Goal: Task Accomplishment & Management: Complete application form

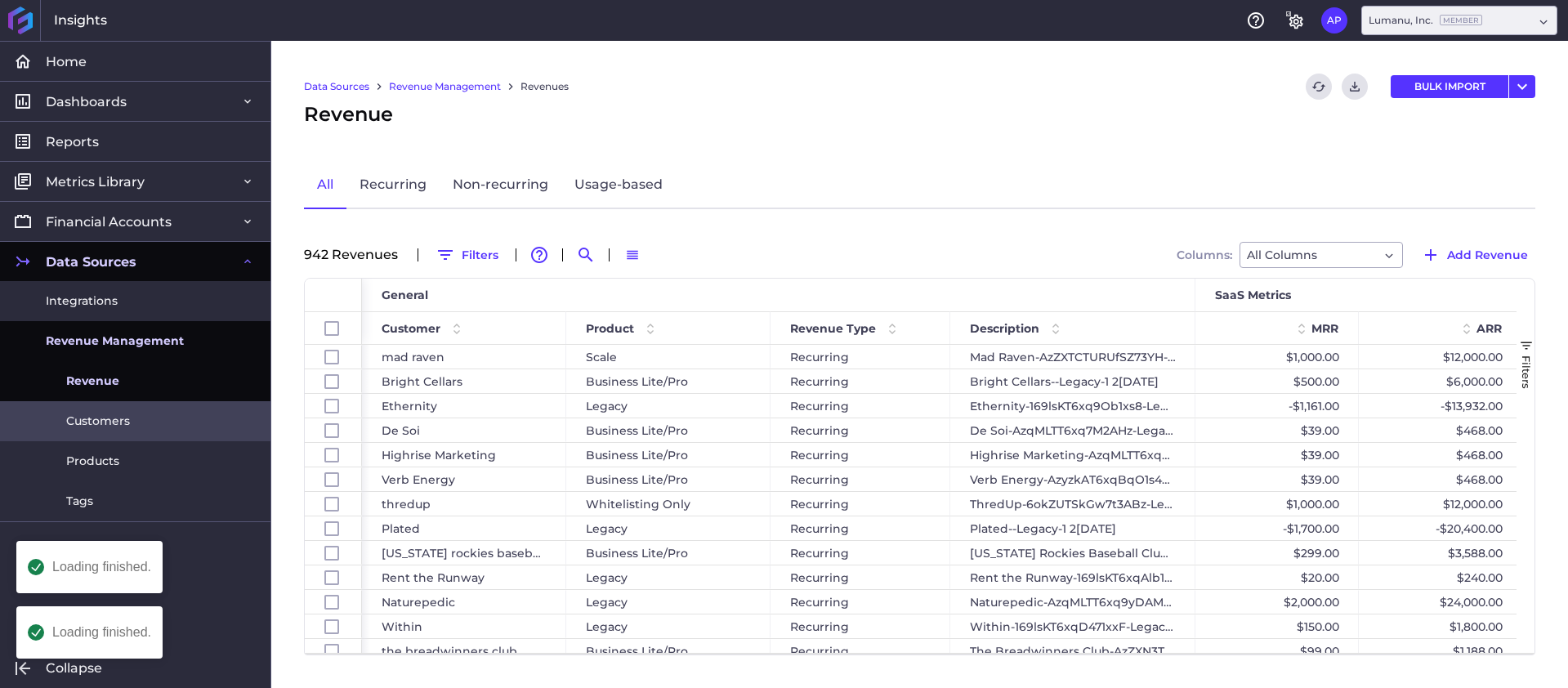
click at [127, 418] on span "Customers" at bounding box center [98, 420] width 64 height 17
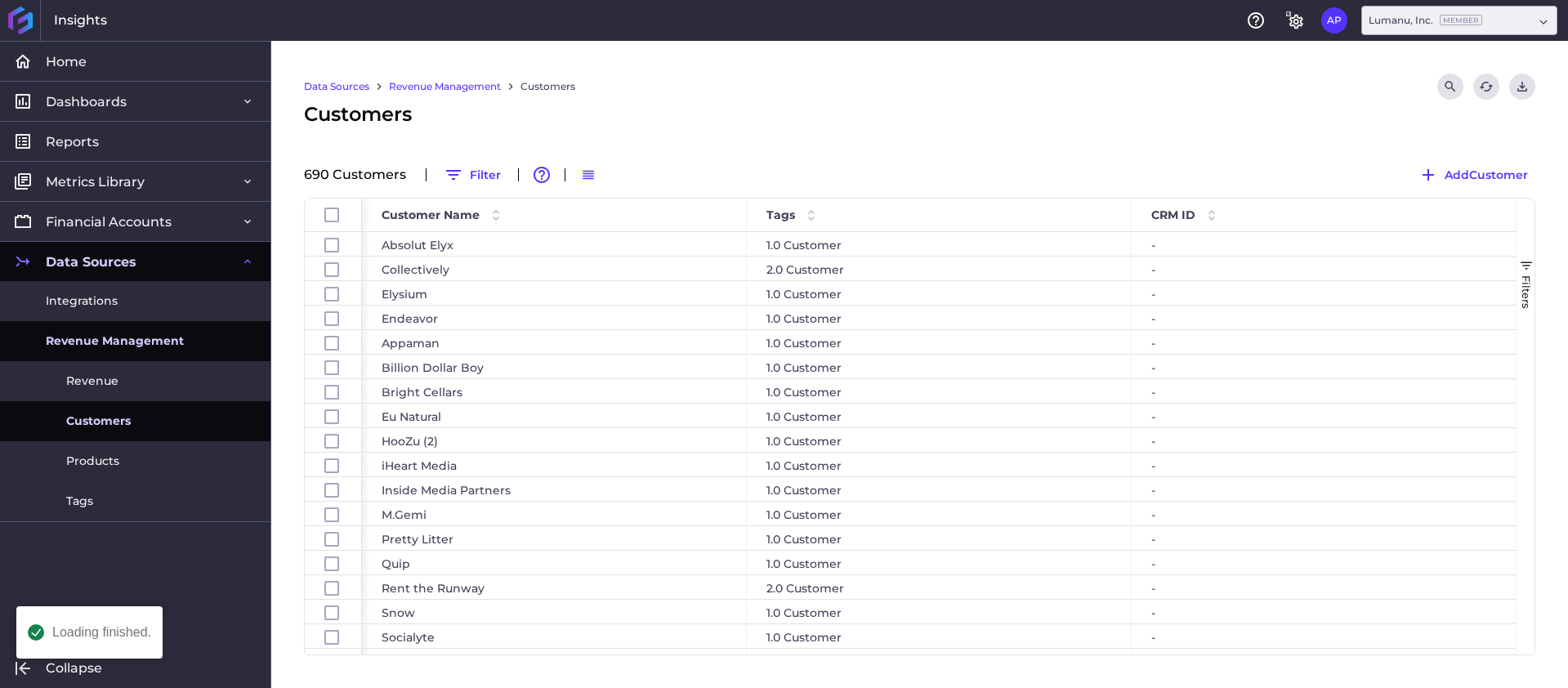
click at [101, 347] on span "Revenue Management" at bounding box center [114, 340] width 138 height 17
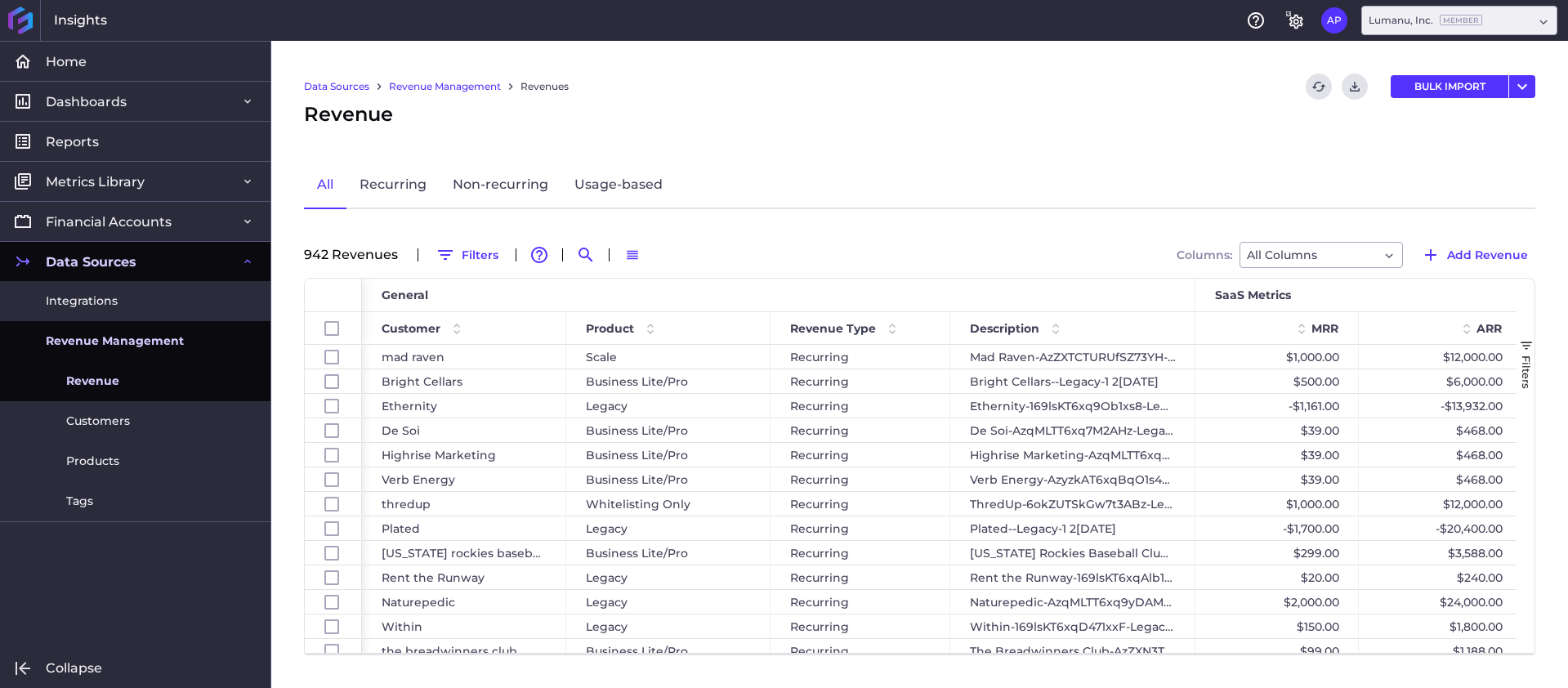
drag, startPoint x: 97, startPoint y: 423, endPoint x: 197, endPoint y: 378, distance: 109.7
click at [97, 423] on span "Customers" at bounding box center [98, 420] width 64 height 17
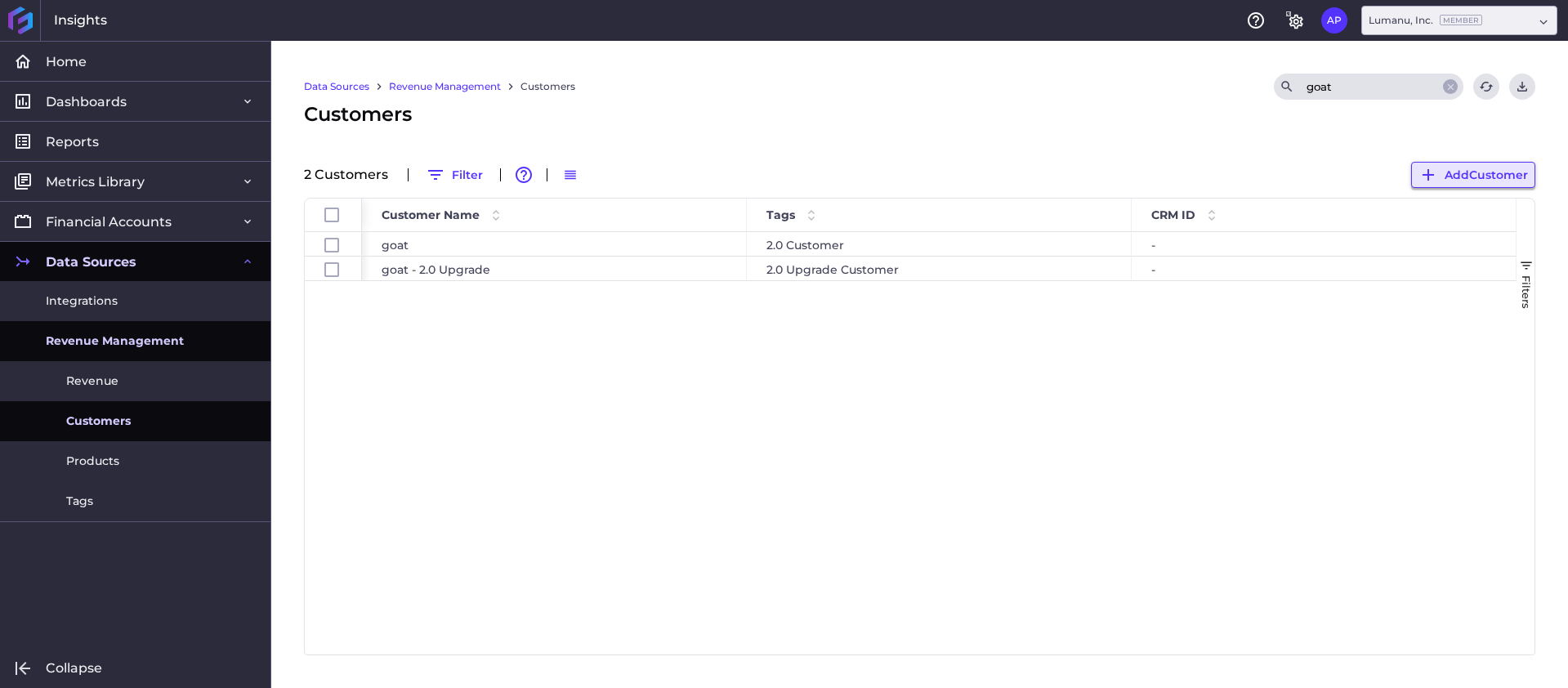
type input "goat"
click at [1492, 171] on span "Add Customer" at bounding box center [1486, 175] width 84 height 18
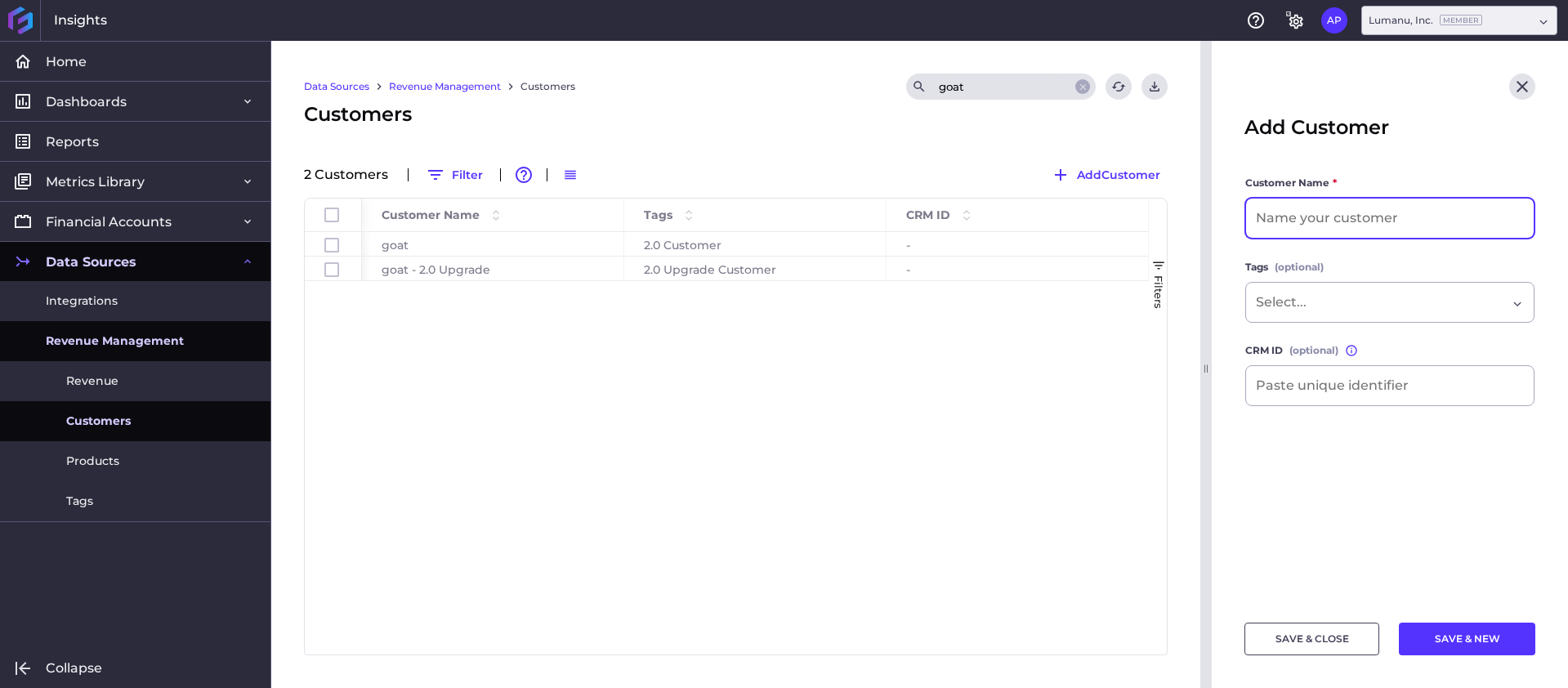
click at [1415, 219] on input at bounding box center [1390, 218] width 288 height 39
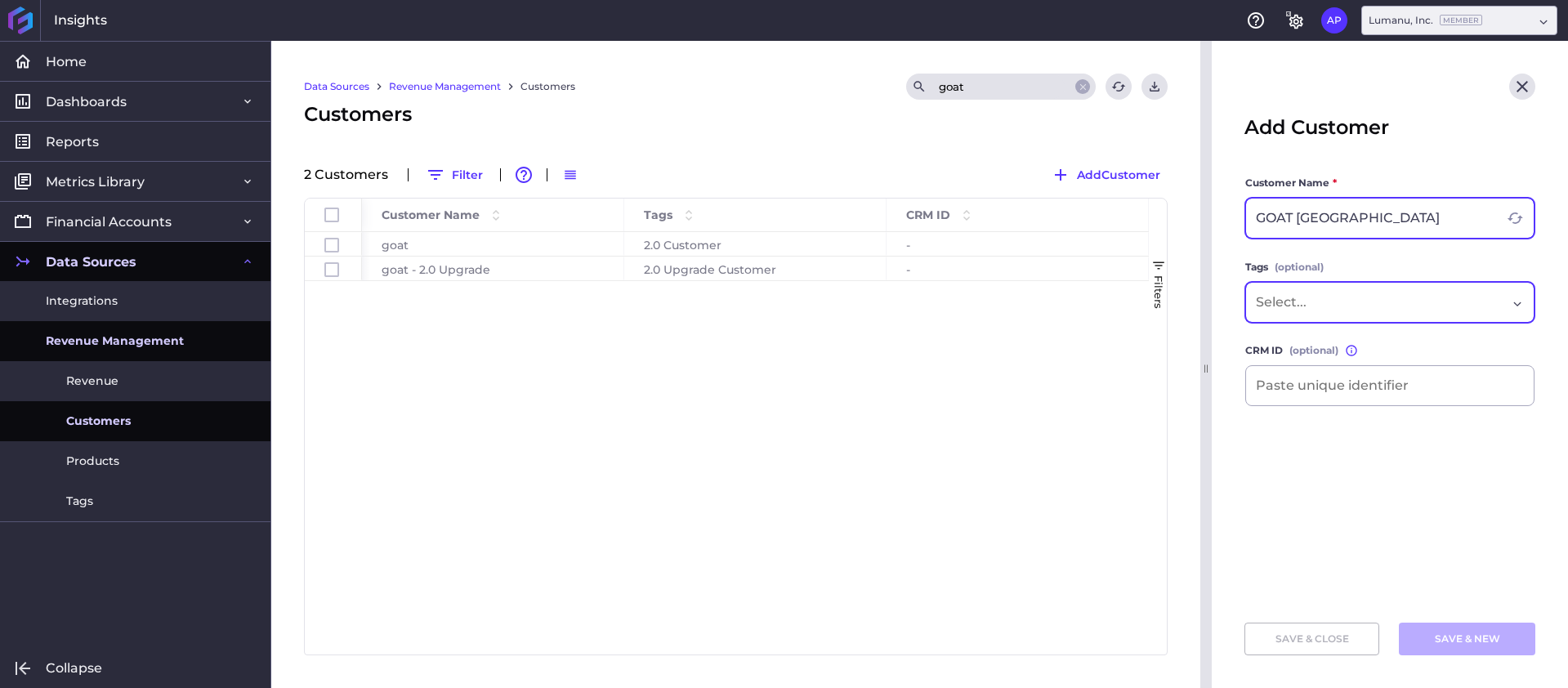
type input "GOAT [GEOGRAPHIC_DATA]"
click at [1390, 309] on div "Dropdown select" at bounding box center [1381, 302] width 251 height 20
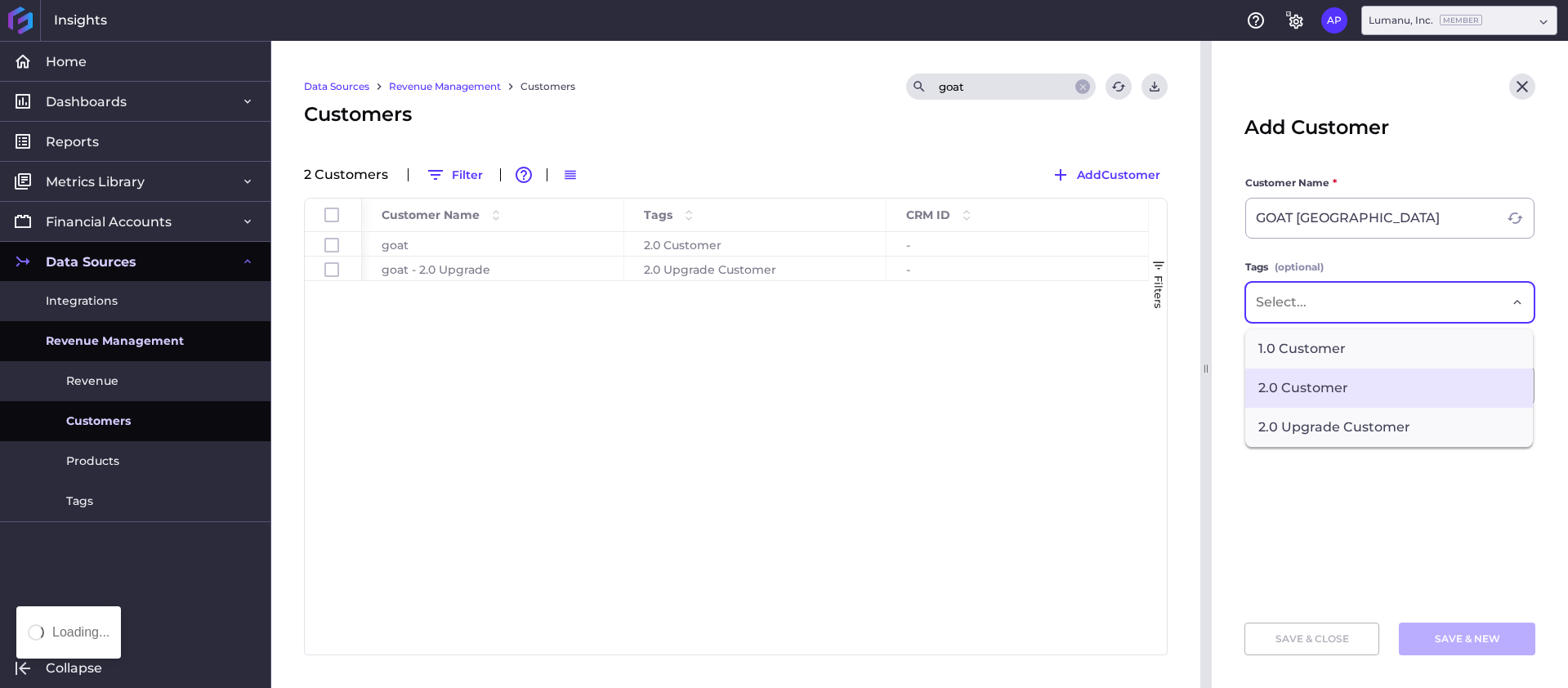
click at [1348, 385] on span "2.0 Customer" at bounding box center [1389, 388] width 288 height 39
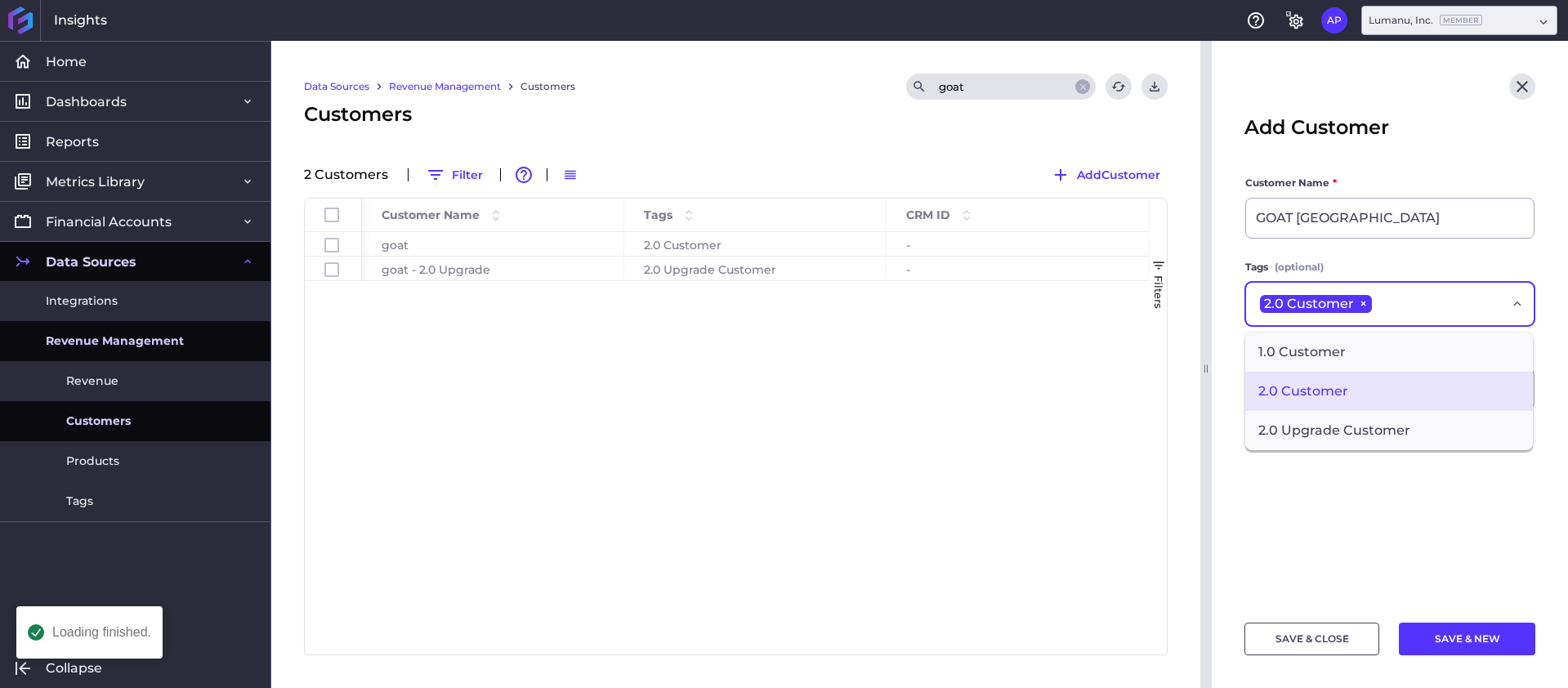
click at [1467, 524] on main "Customer Name * GOAT [GEOGRAPHIC_DATA] Tags (optional) 2.0 Customer × 1.0 Custo…" at bounding box center [1389, 389] width 356 height 428
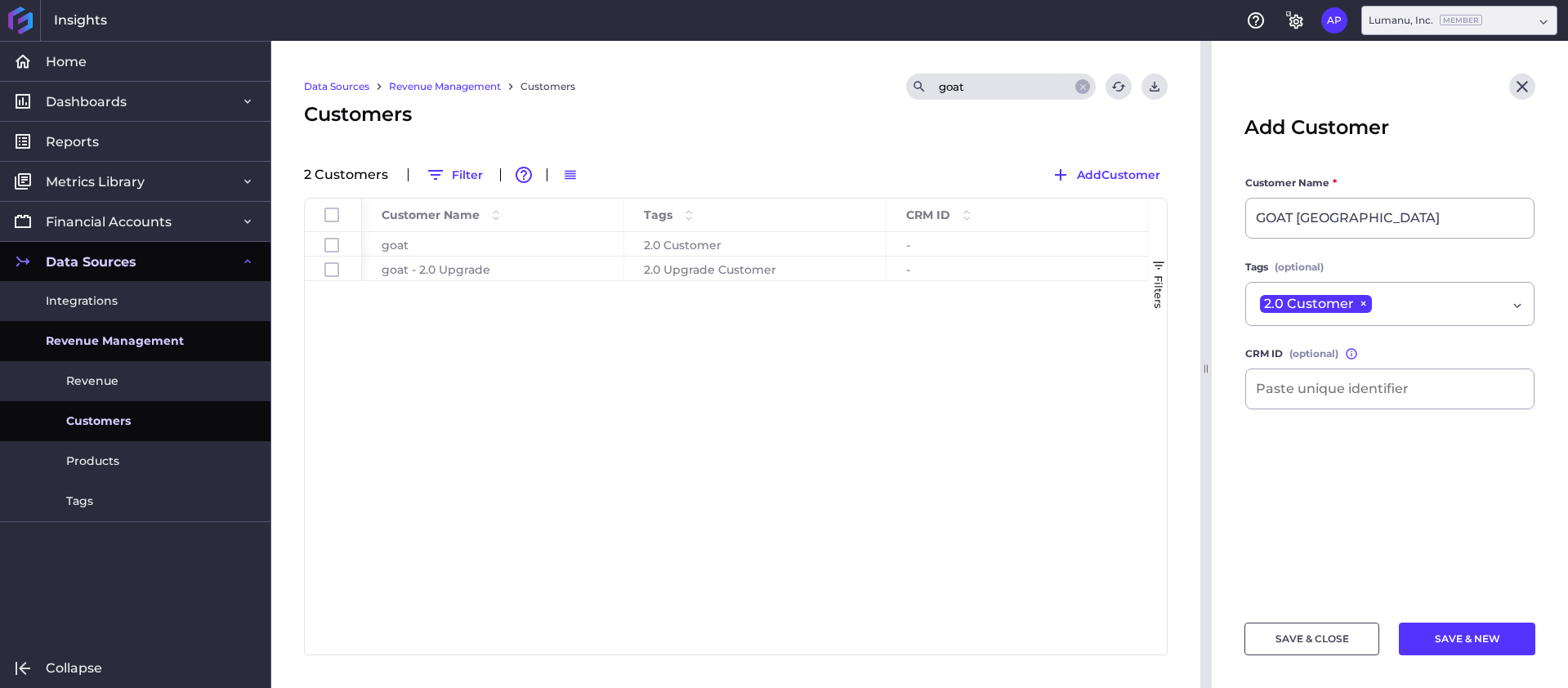
click at [1337, 634] on button "SAVE & CLOSE" at bounding box center [1312, 638] width 135 height 33
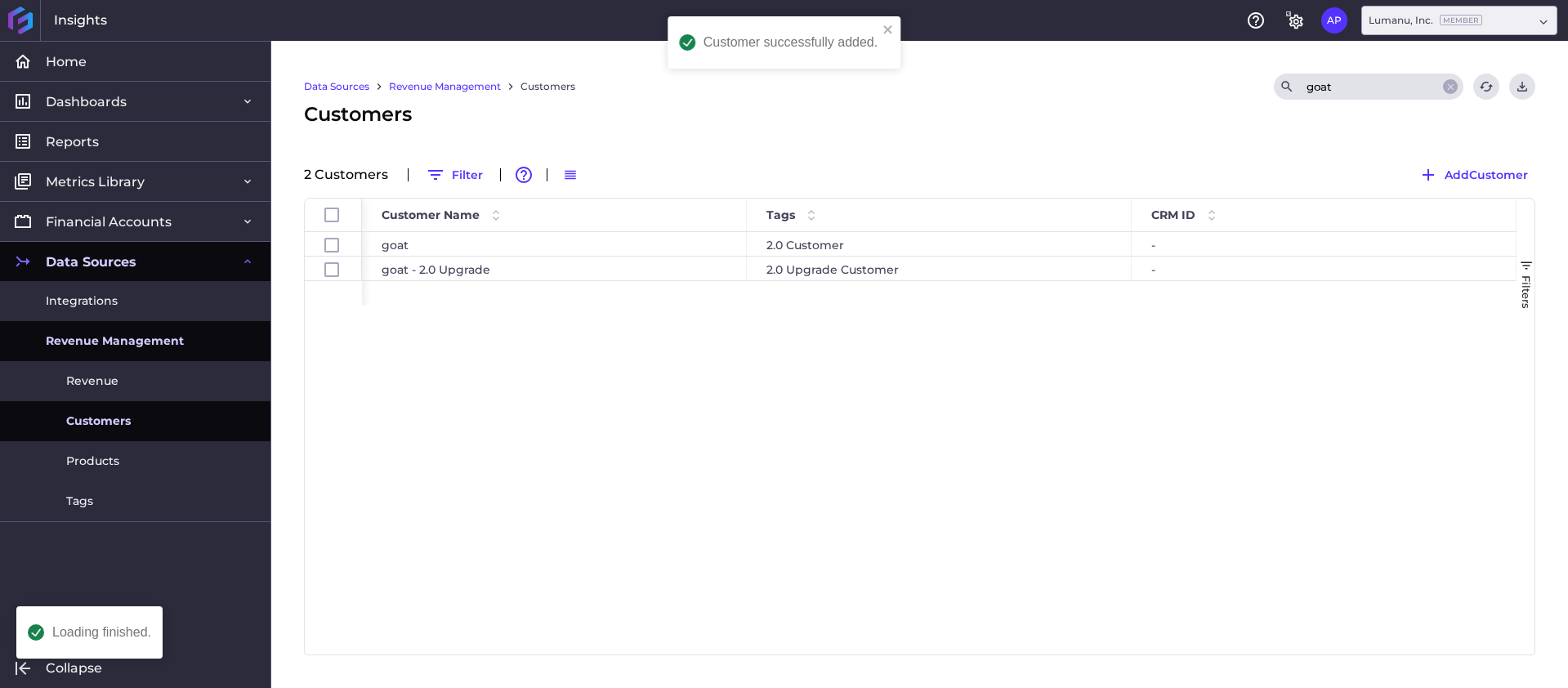
click at [124, 347] on span "Revenue Management" at bounding box center [114, 340] width 138 height 17
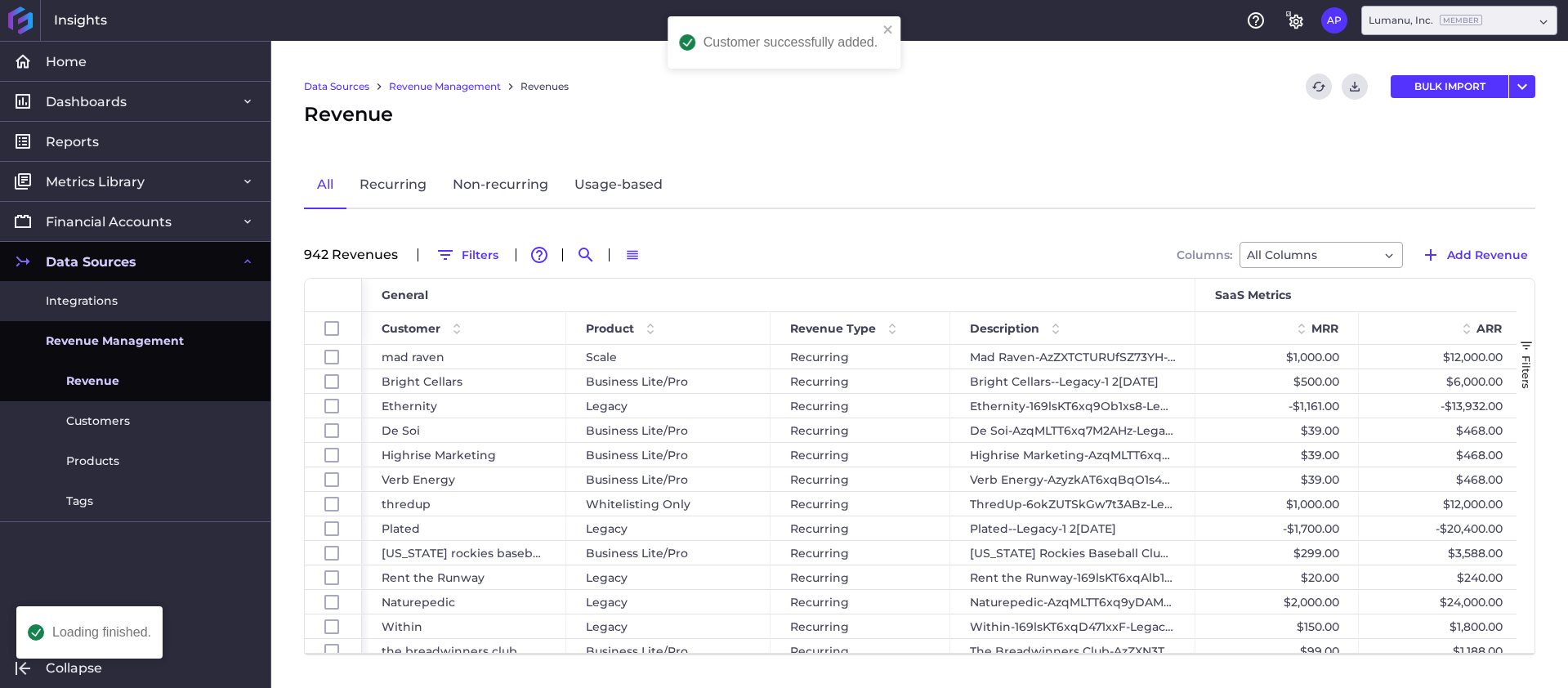
scroll to position [35910, 0]
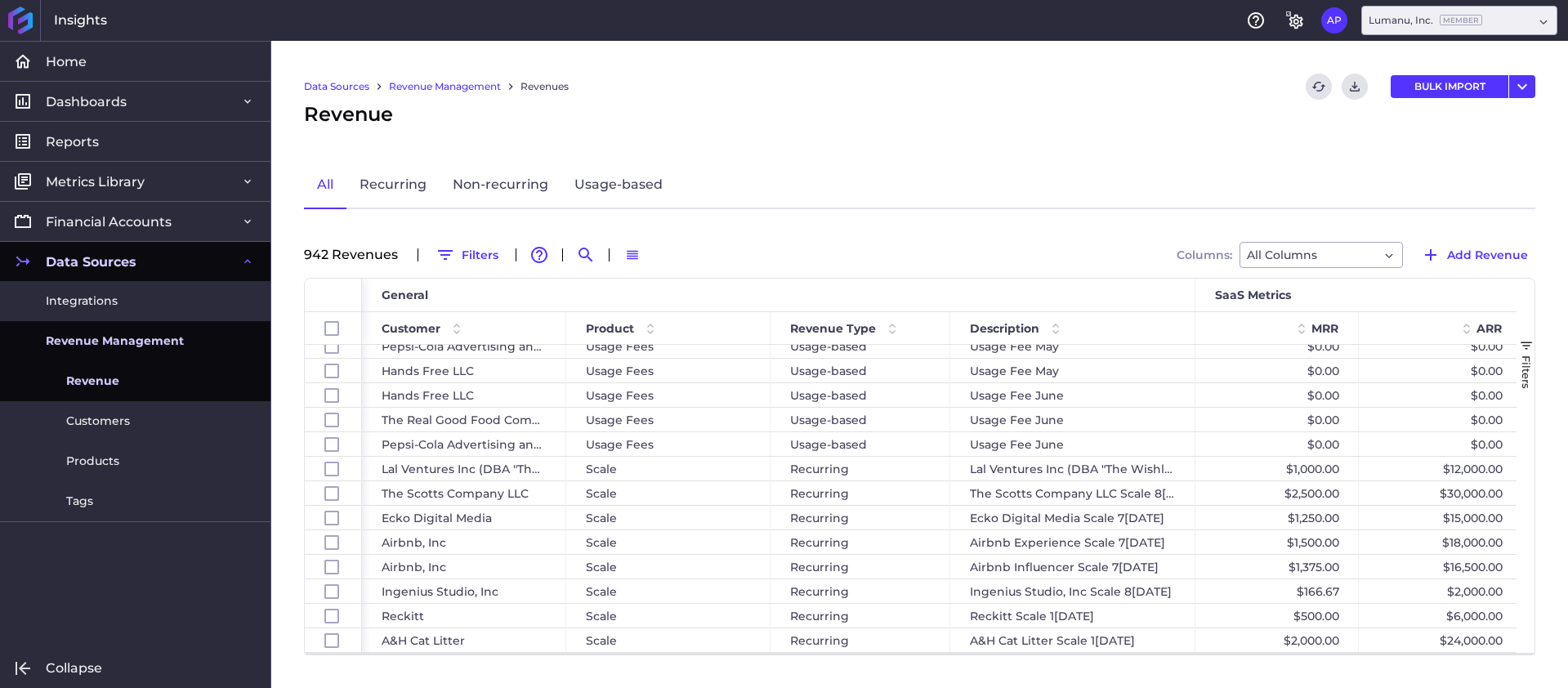
click at [103, 374] on span "Revenue" at bounding box center [92, 380] width 53 height 17
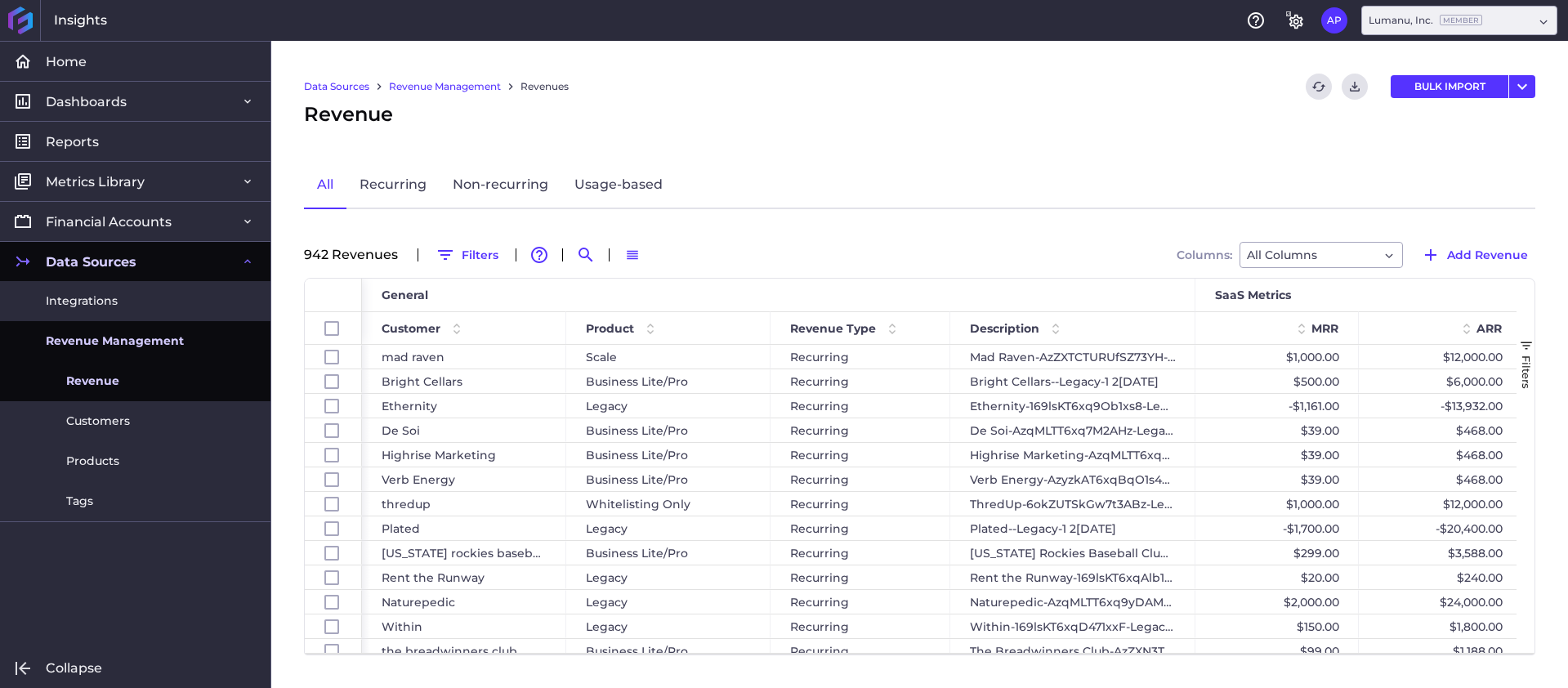
click at [166, 328] on link "Revenue Management" at bounding box center [135, 340] width 270 height 40
click at [1461, 260] on span "Add Revenue" at bounding box center [1487, 255] width 81 height 18
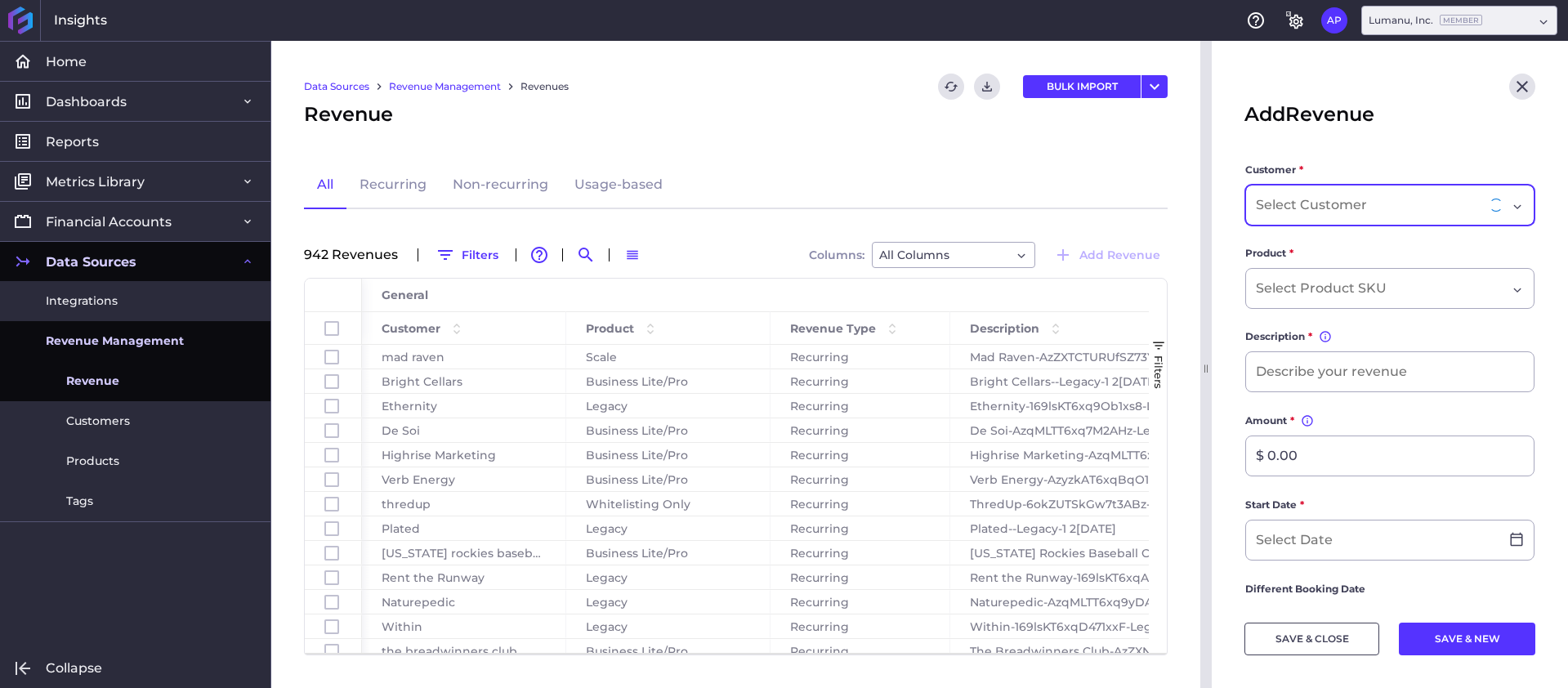
click at [1378, 199] on div "Dropdown select" at bounding box center [1374, 205] width 237 height 20
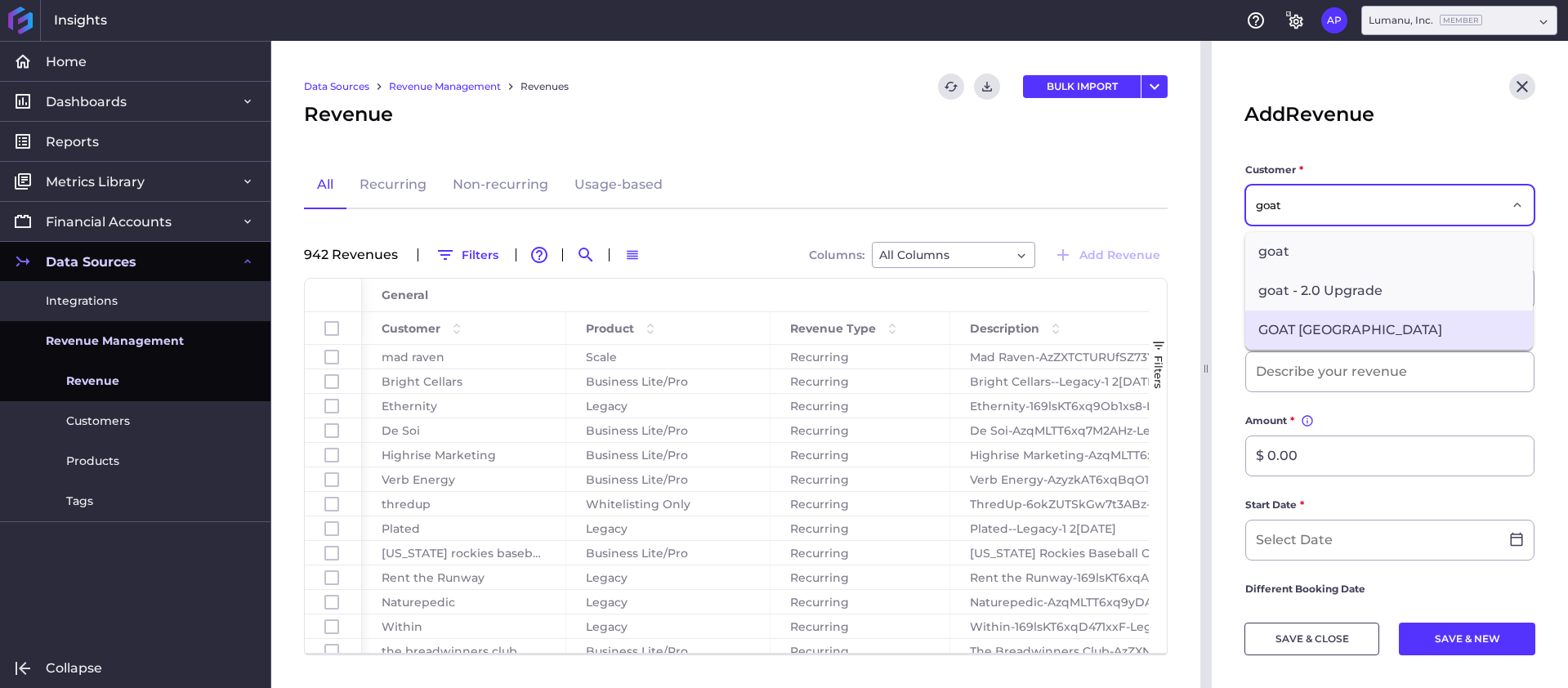
type input "goat"
drag, startPoint x: 1357, startPoint y: 335, endPoint x: 1368, endPoint y: 323, distance: 16.3
click at [1357, 335] on span "GOAT [GEOGRAPHIC_DATA]" at bounding box center [1389, 330] width 288 height 39
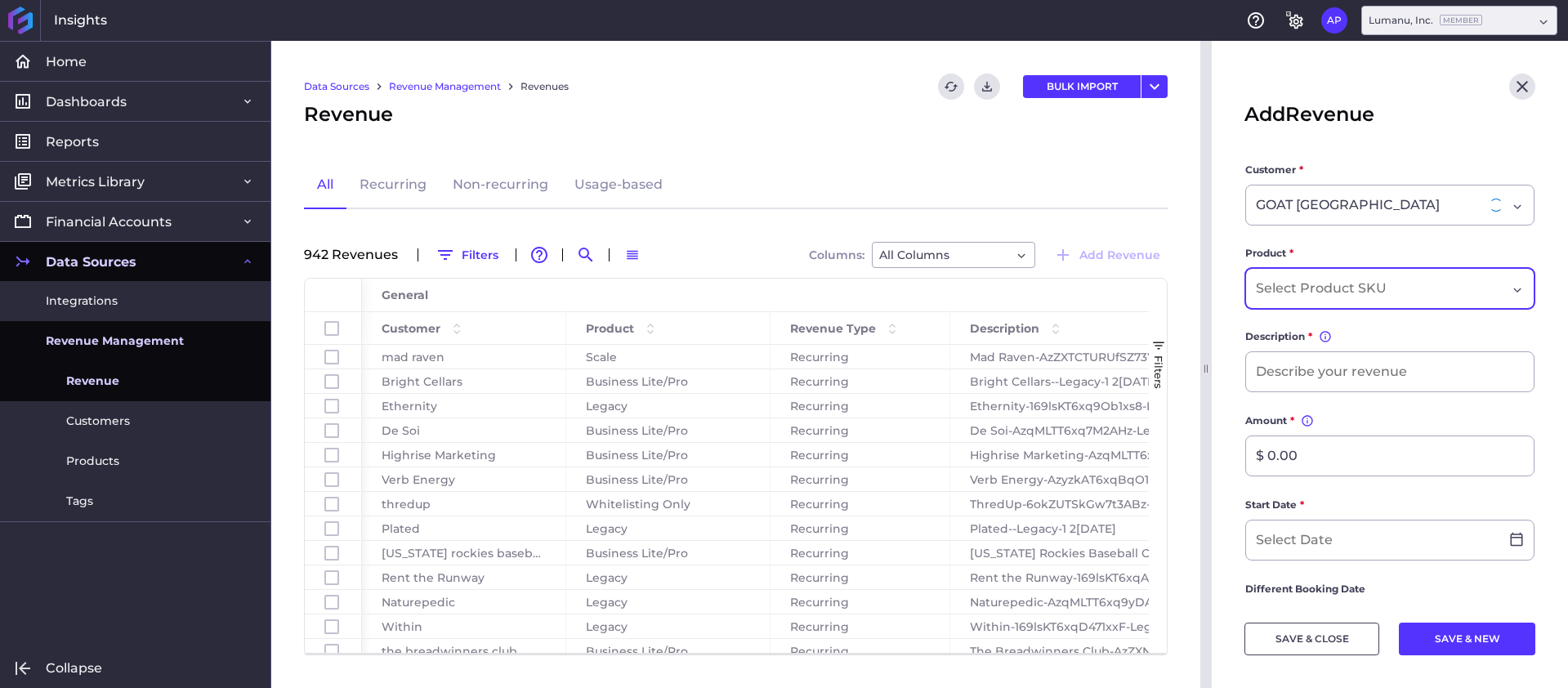
click at [1398, 285] on div "Dropdown select" at bounding box center [1381, 288] width 251 height 20
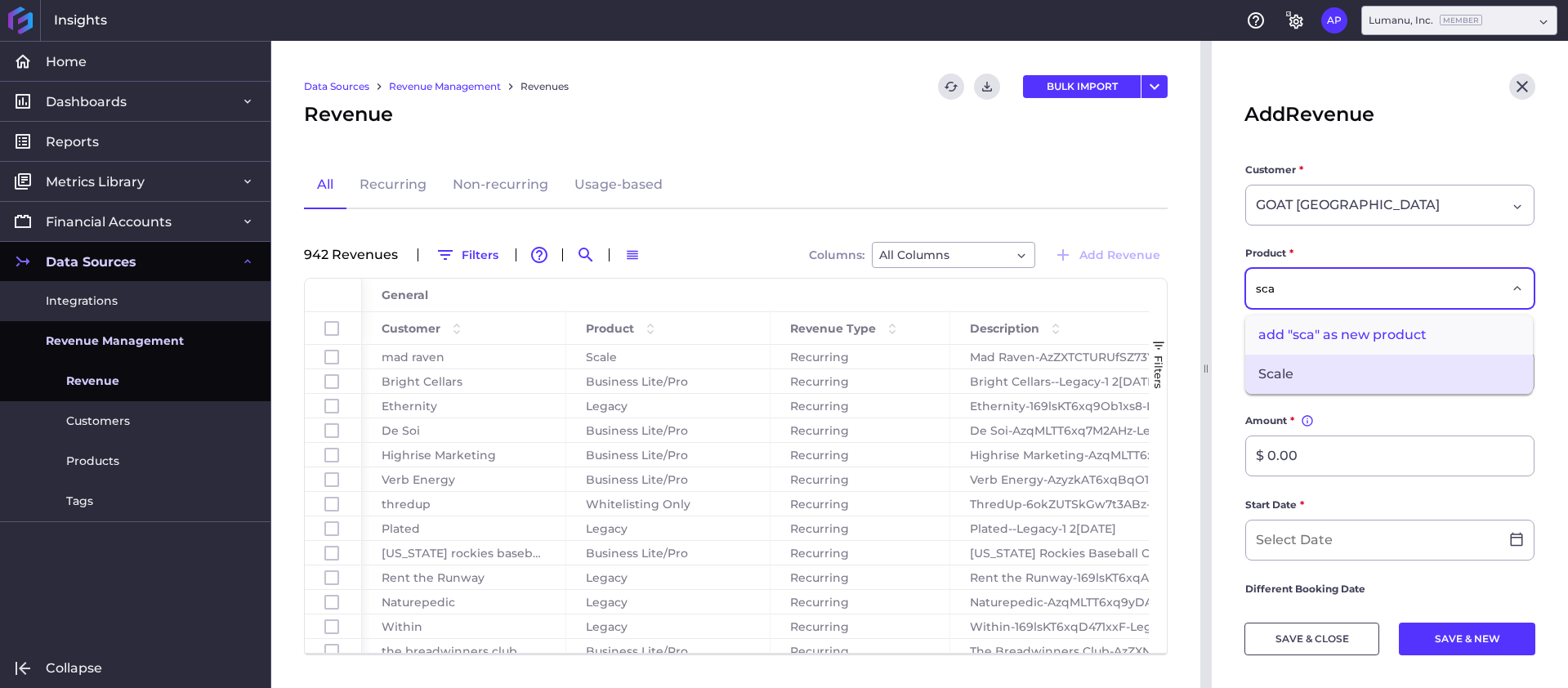
type input "sca"
click at [1363, 362] on span "Scale" at bounding box center [1389, 374] width 288 height 39
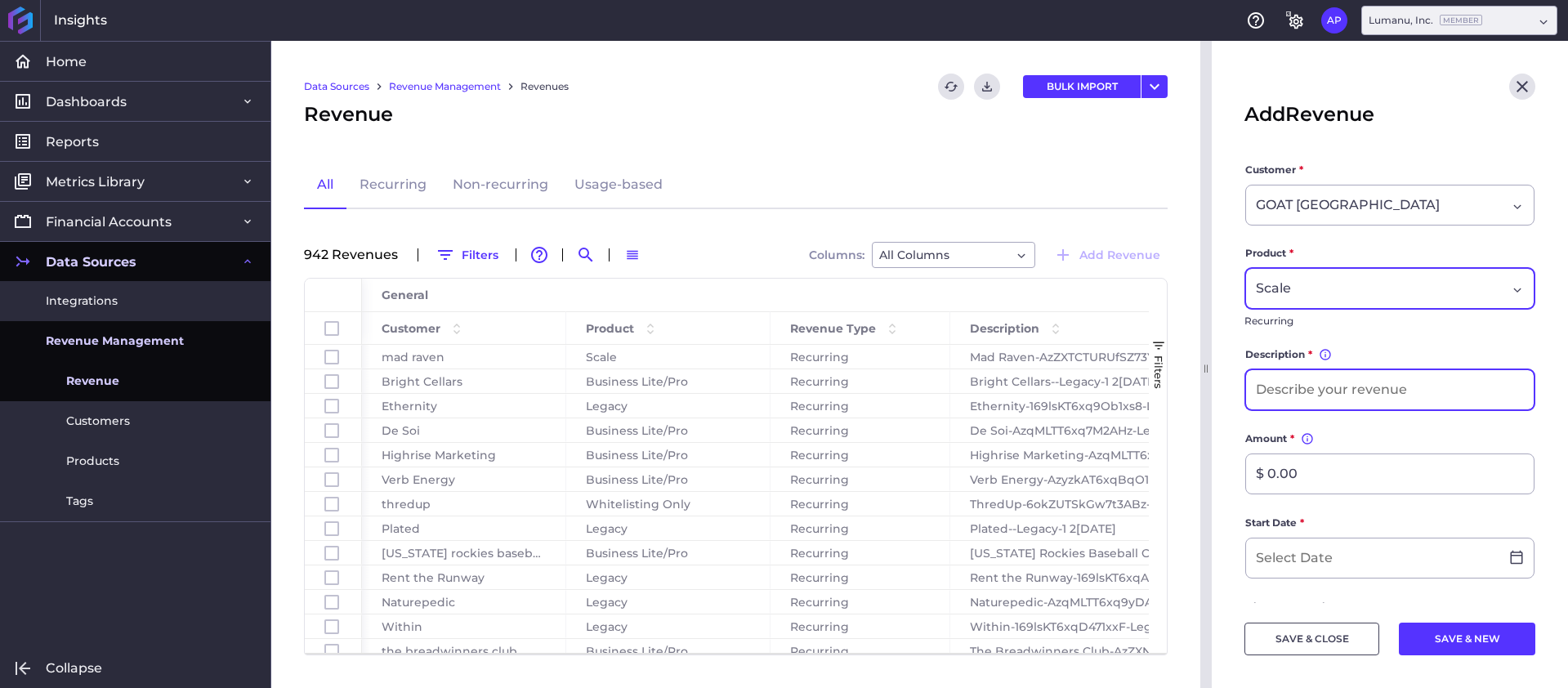
click at [1317, 390] on input at bounding box center [1390, 389] width 288 height 39
click at [1378, 390] on input "GOAT [GEOGRAPHIC_DATA] 9[DATE]" at bounding box center [1390, 389] width 288 height 39
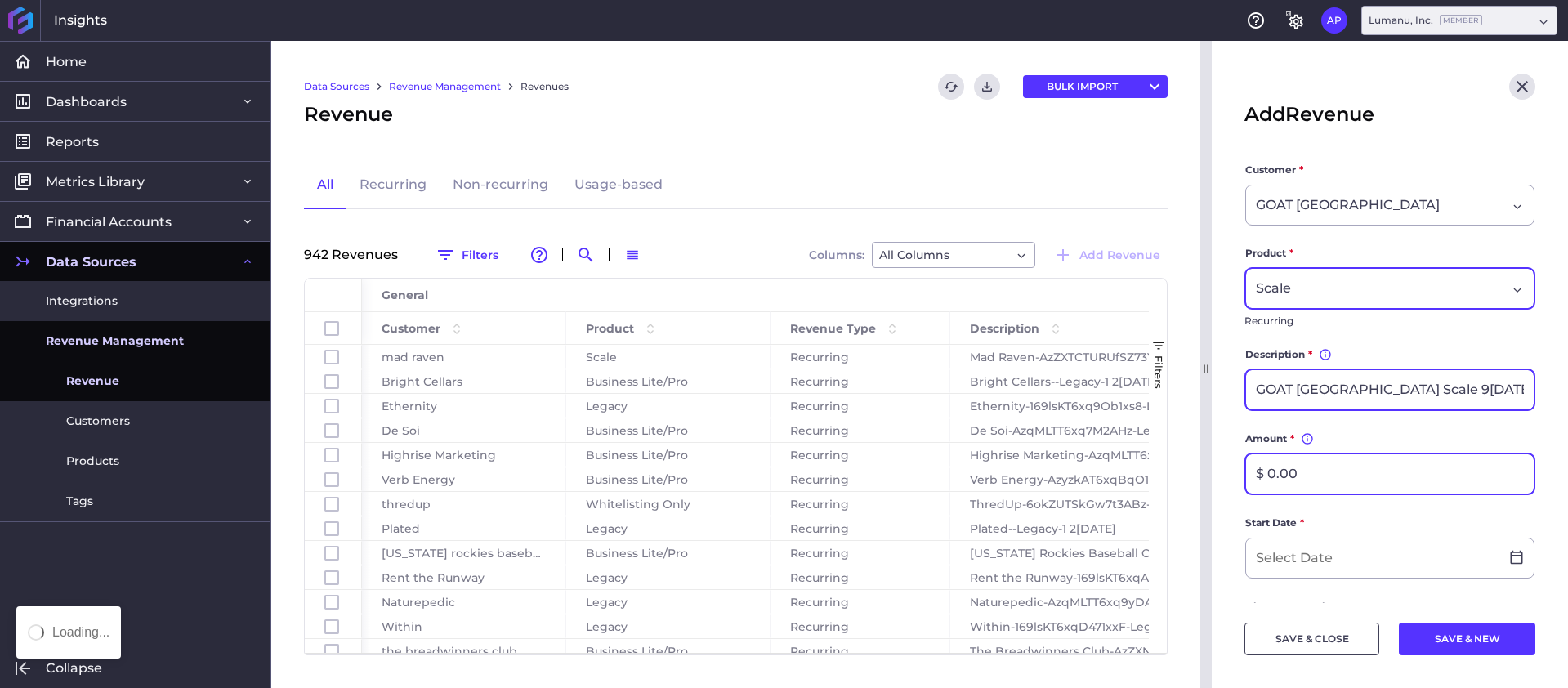
type input "GOAT [GEOGRAPHIC_DATA] Scale 9[DATE]"
click at [1337, 478] on input "$ 0.00" at bounding box center [1390, 474] width 288 height 39
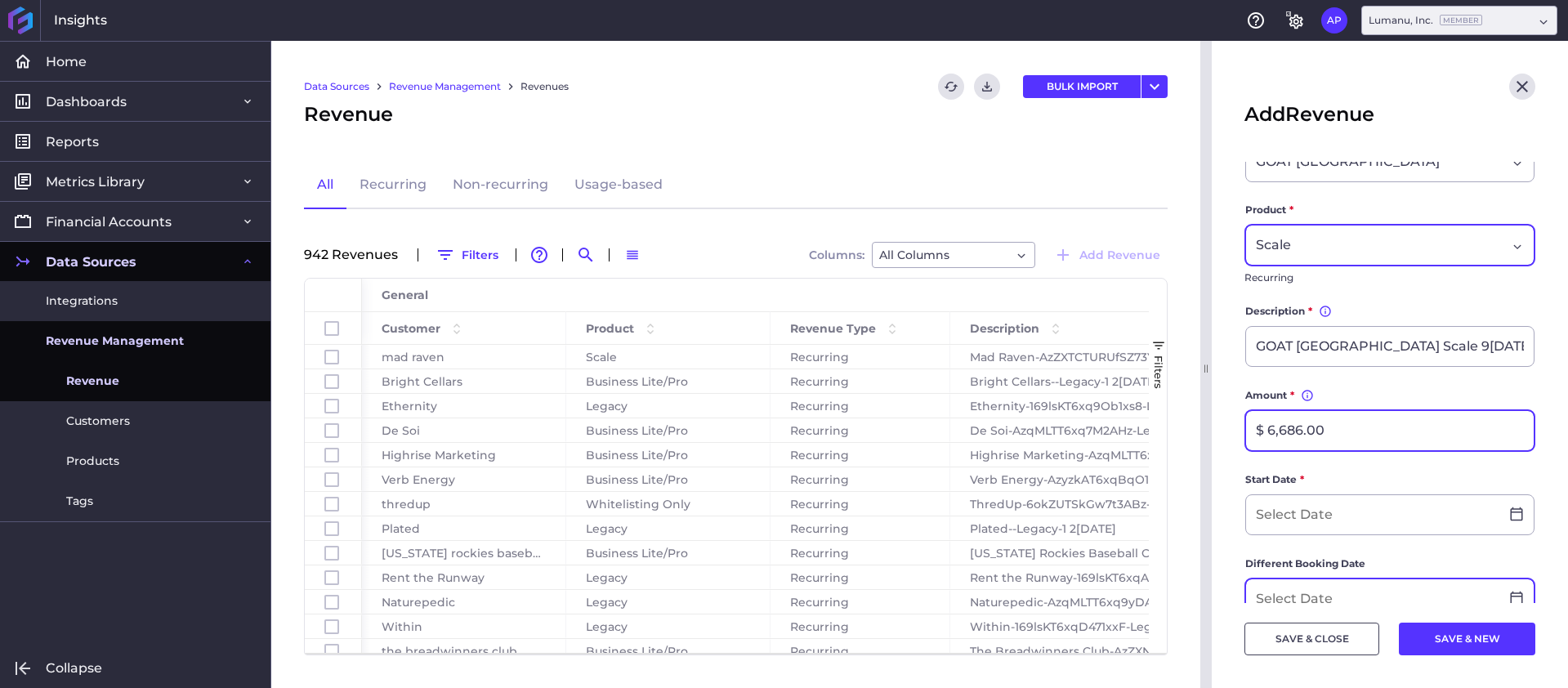
scroll to position [78, 0]
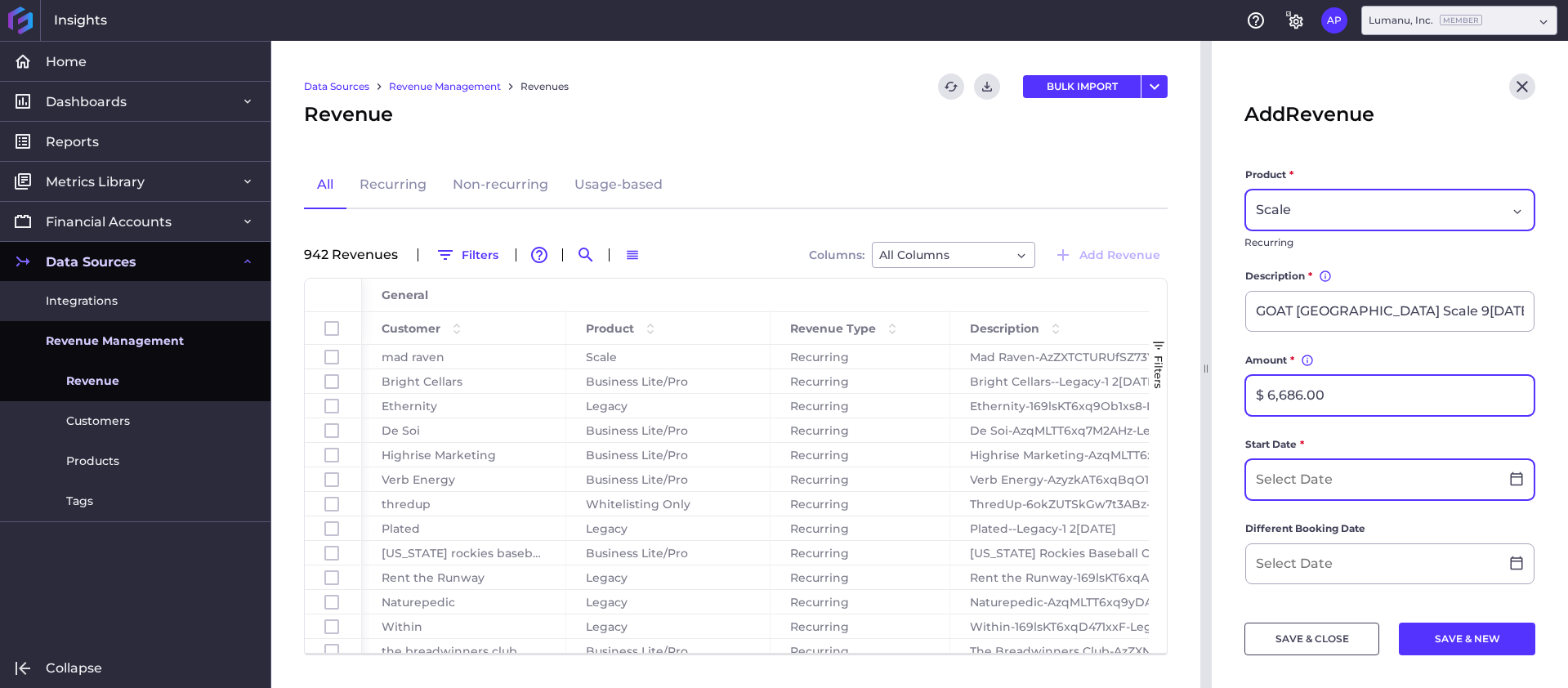
type input "$ 6,686.00"
drag, startPoint x: 1351, startPoint y: 479, endPoint x: 1350, endPoint y: 490, distance: 11.0
click at [1351, 479] on input at bounding box center [1372, 479] width 253 height 39
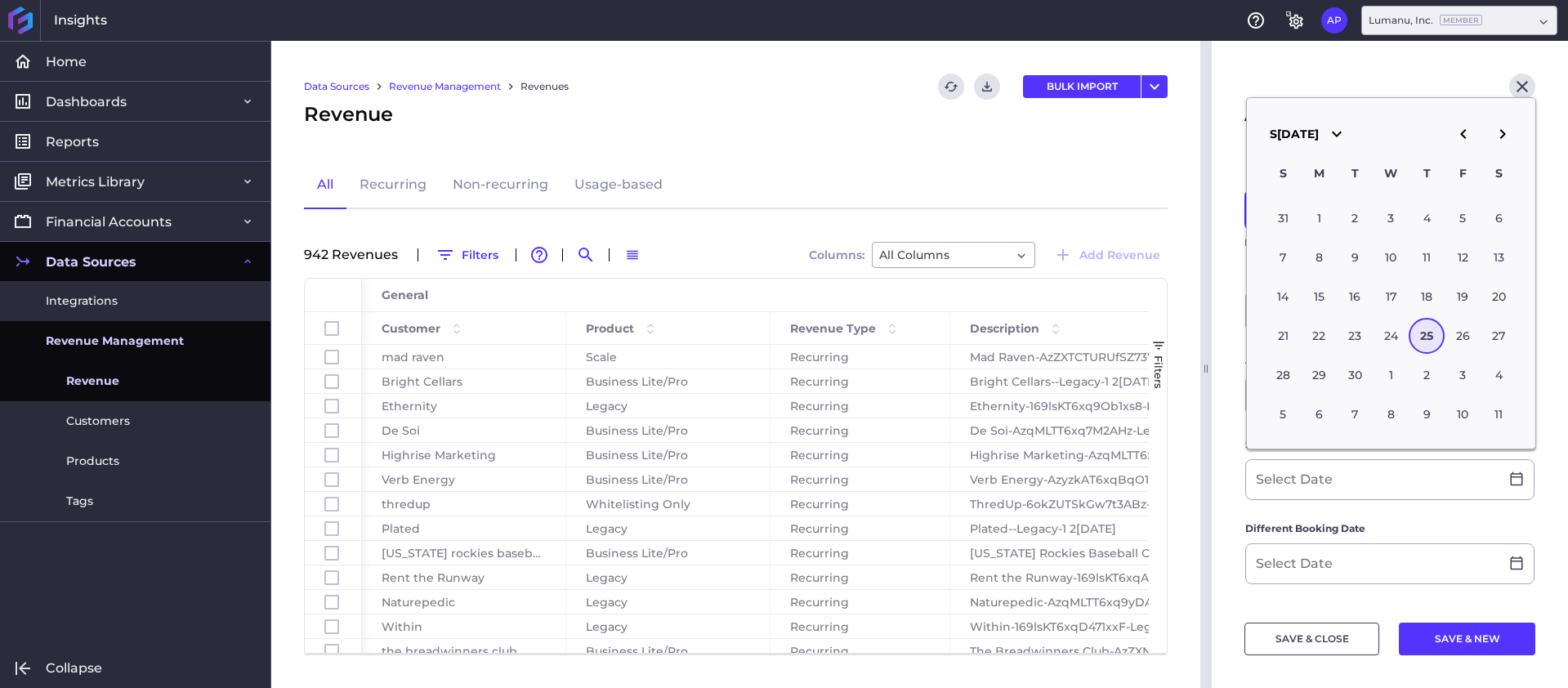
click at [1461, 252] on div "12" at bounding box center [1462, 257] width 36 height 36
type input "0[DATE]"
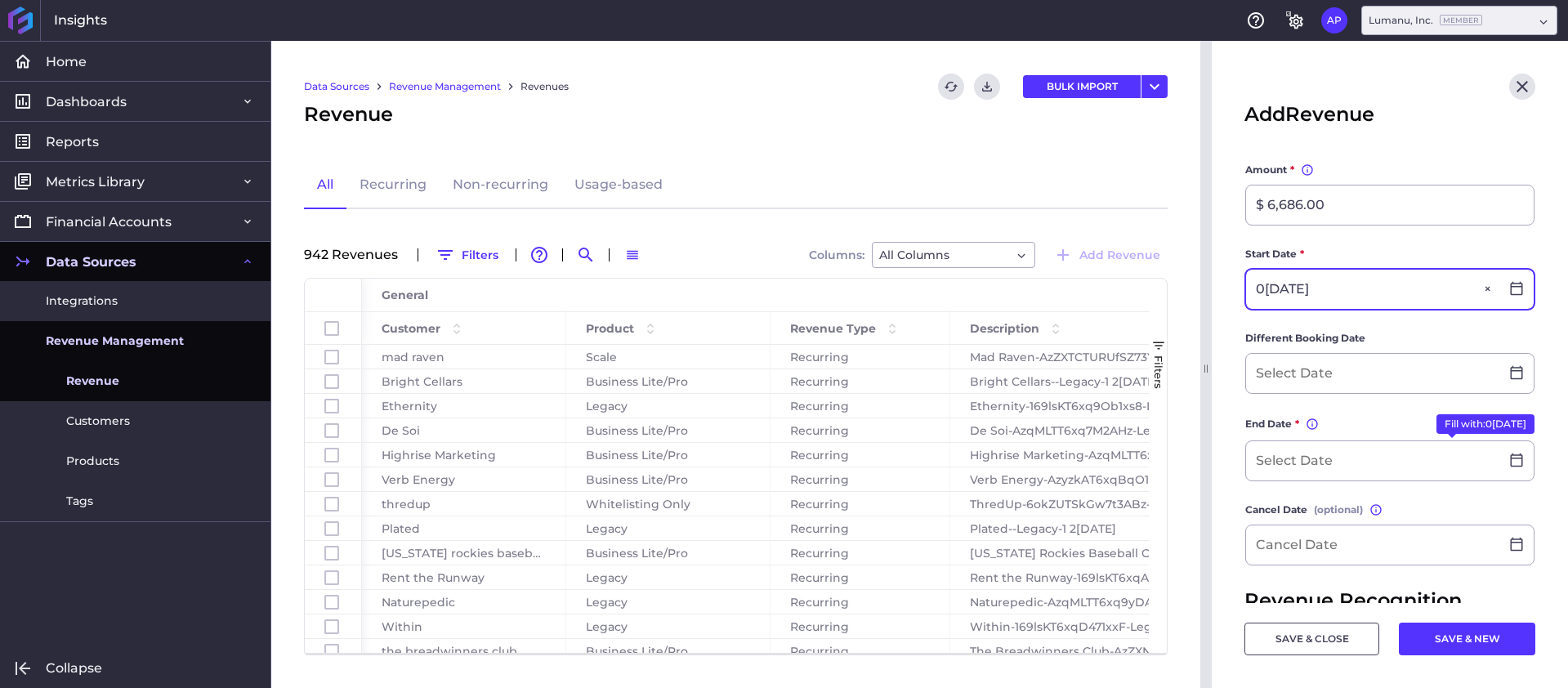
scroll to position [274, 0]
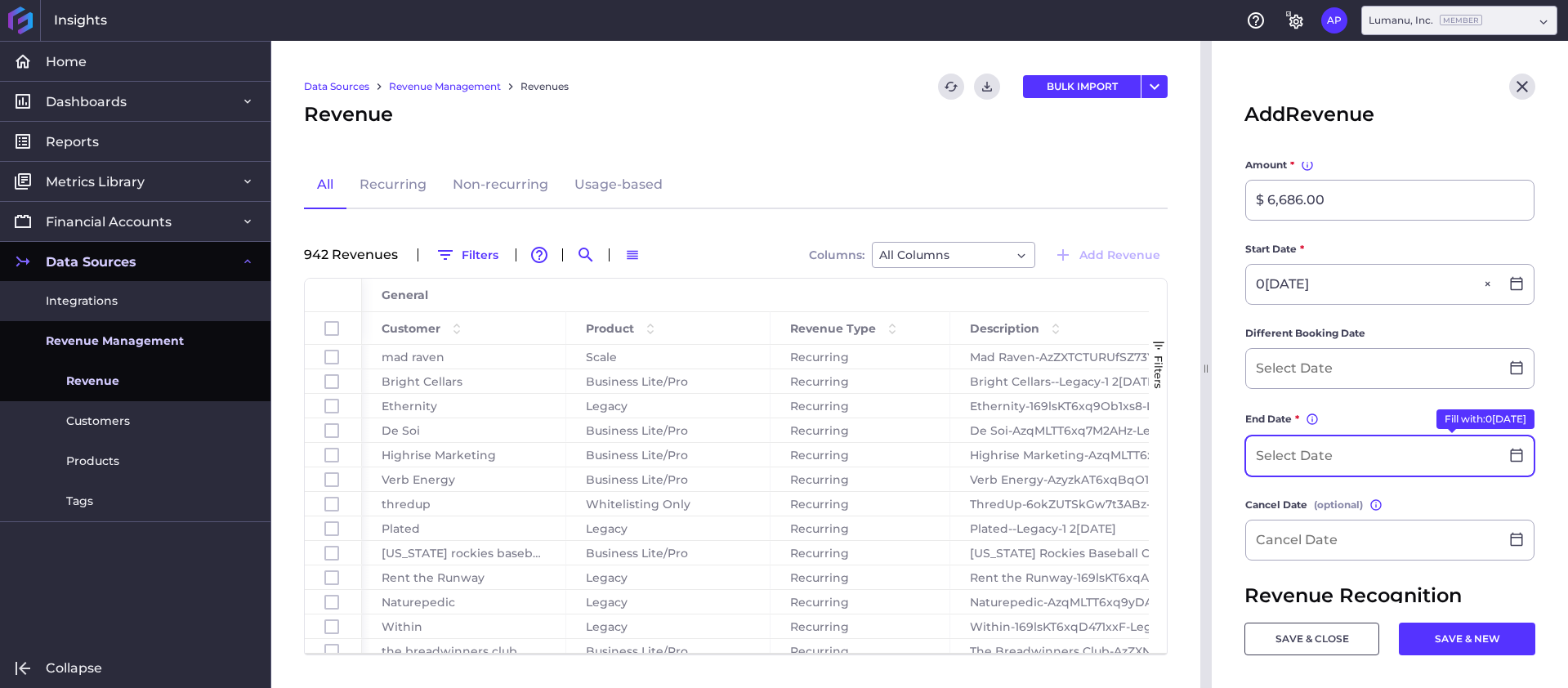
click at [1325, 454] on input at bounding box center [1372, 456] width 253 height 39
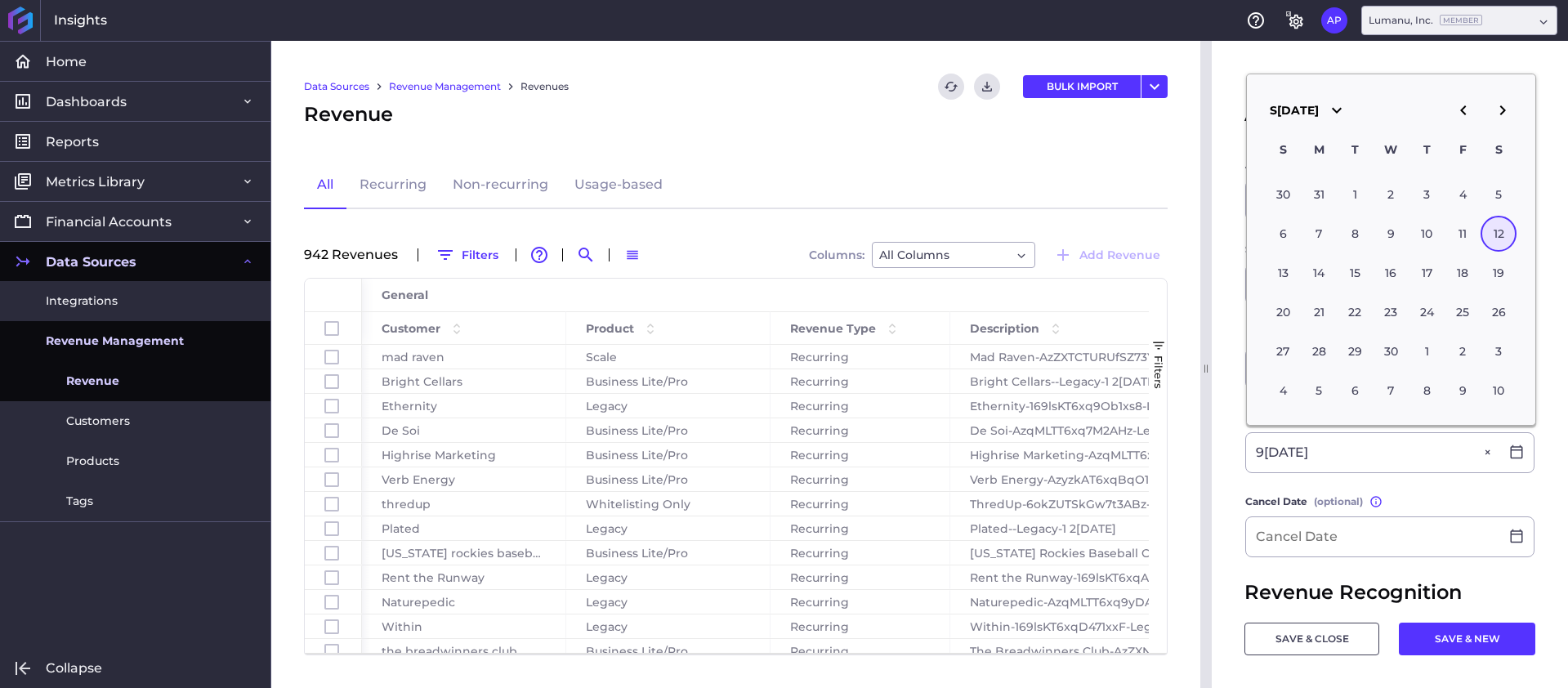
type input "0[DATE]"
click at [1476, 500] on label "Cancel Date (optional) Entering a cancel date will terminate the revenue upon t…" at bounding box center [1389, 505] width 289 height 23
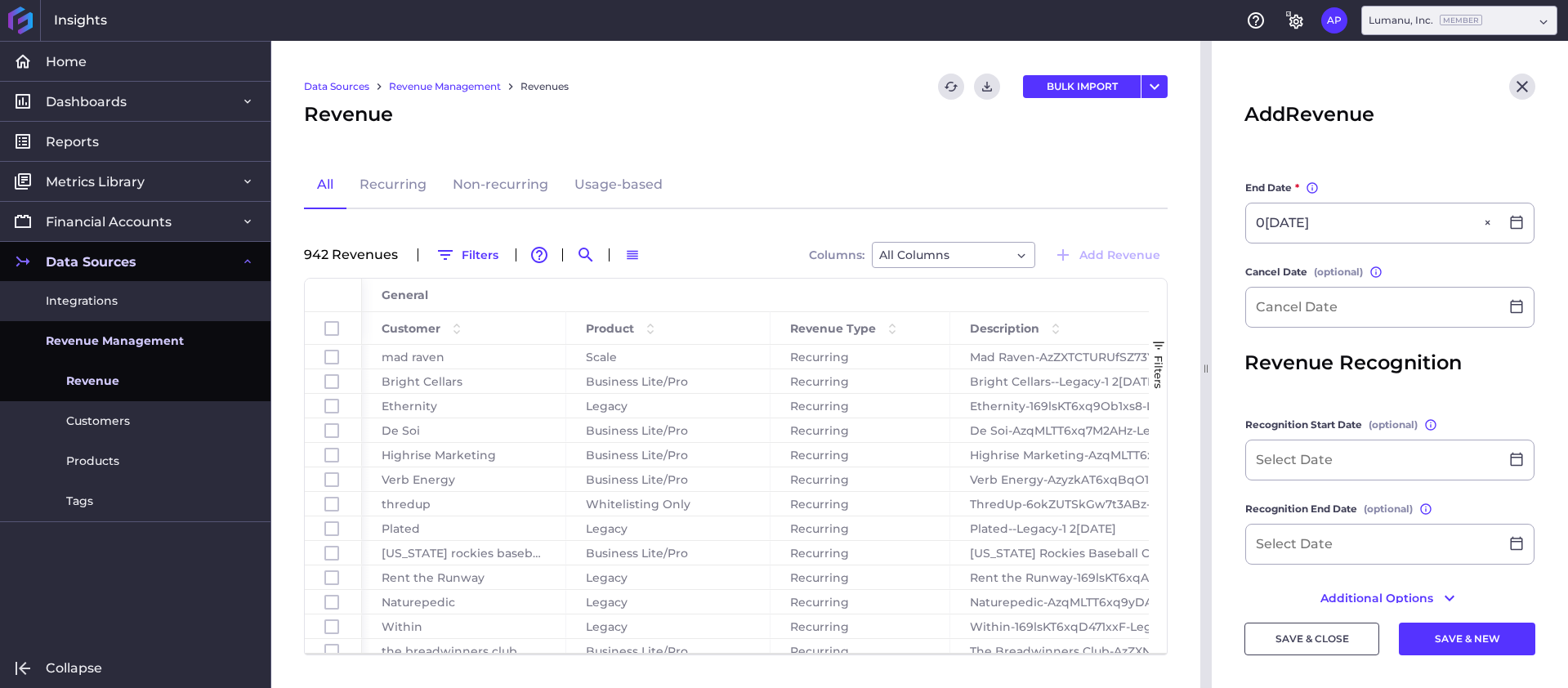
scroll to position [532, 0]
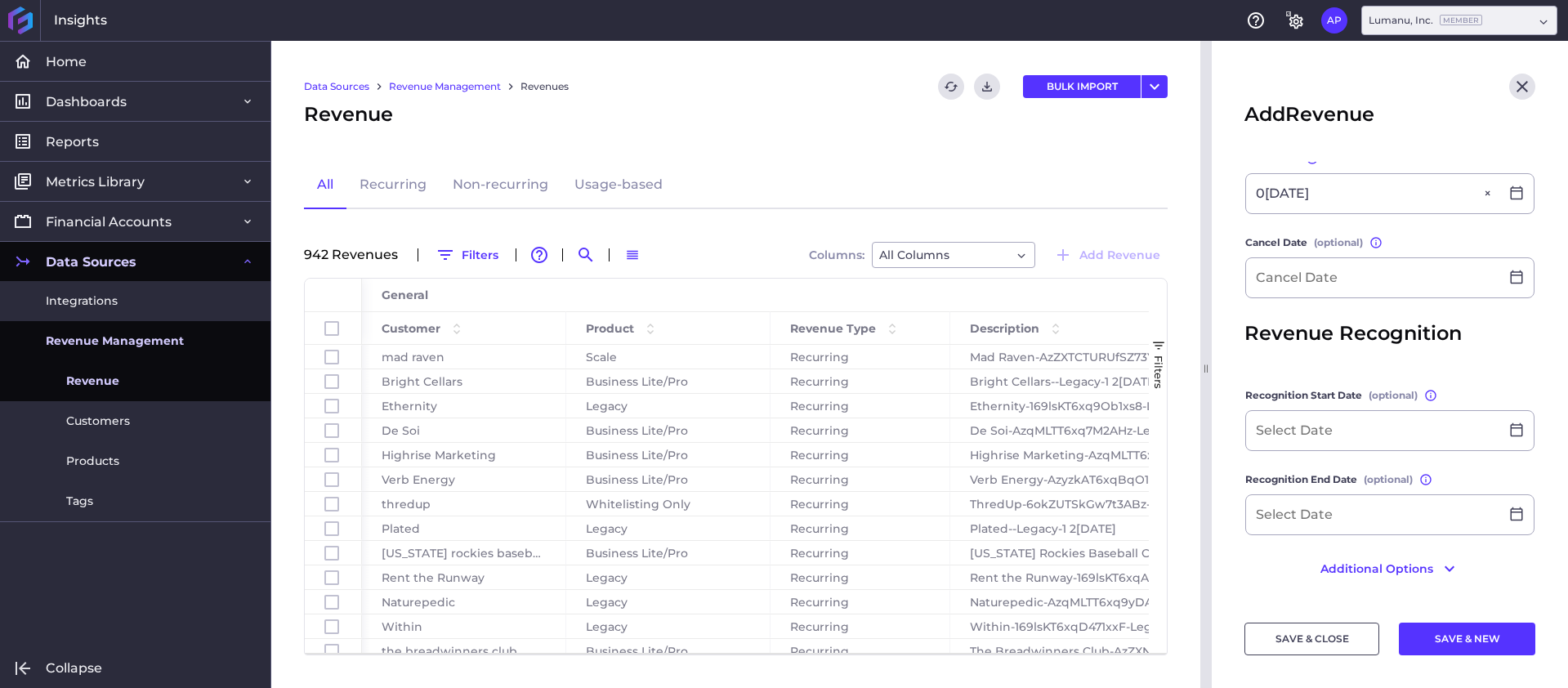
click at [1310, 639] on button "SAVE & CLOSE" at bounding box center [1312, 638] width 135 height 33
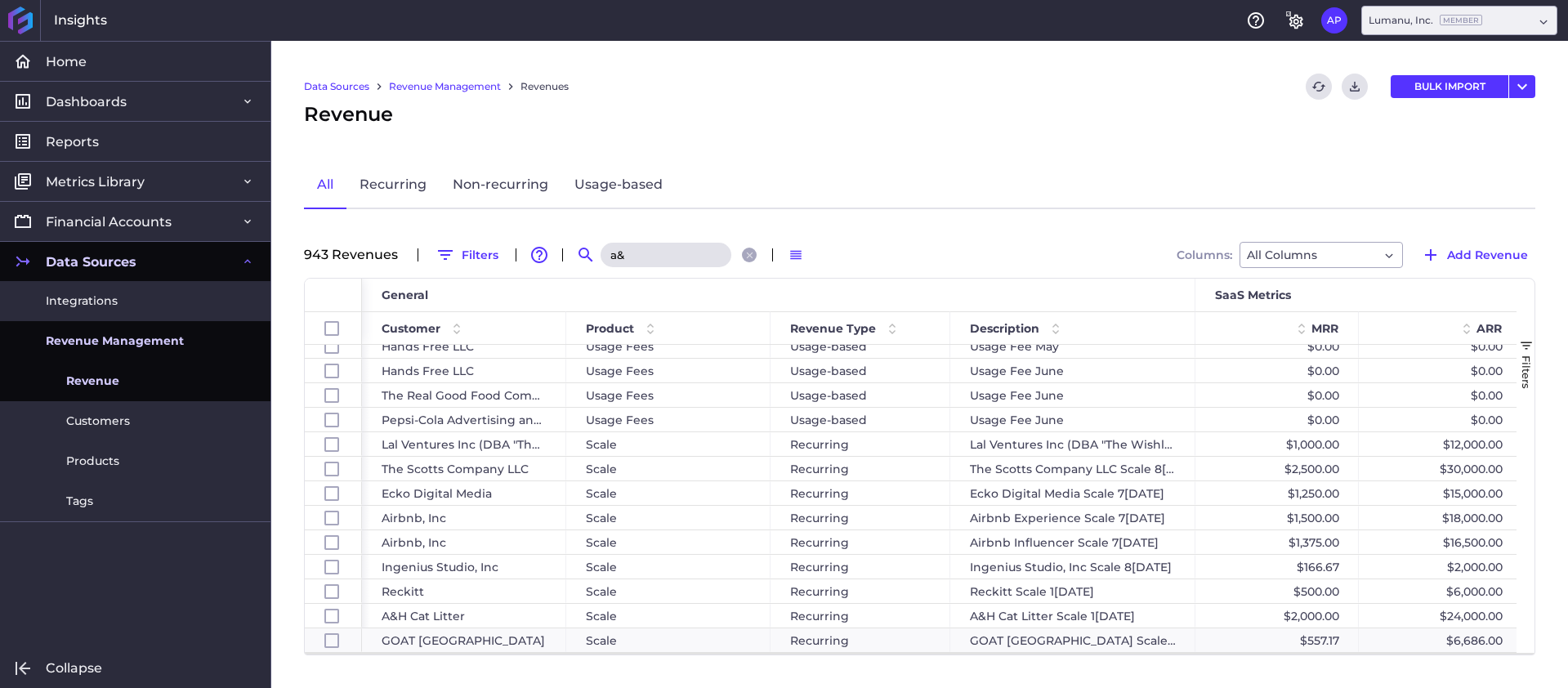
scroll to position [0, 0]
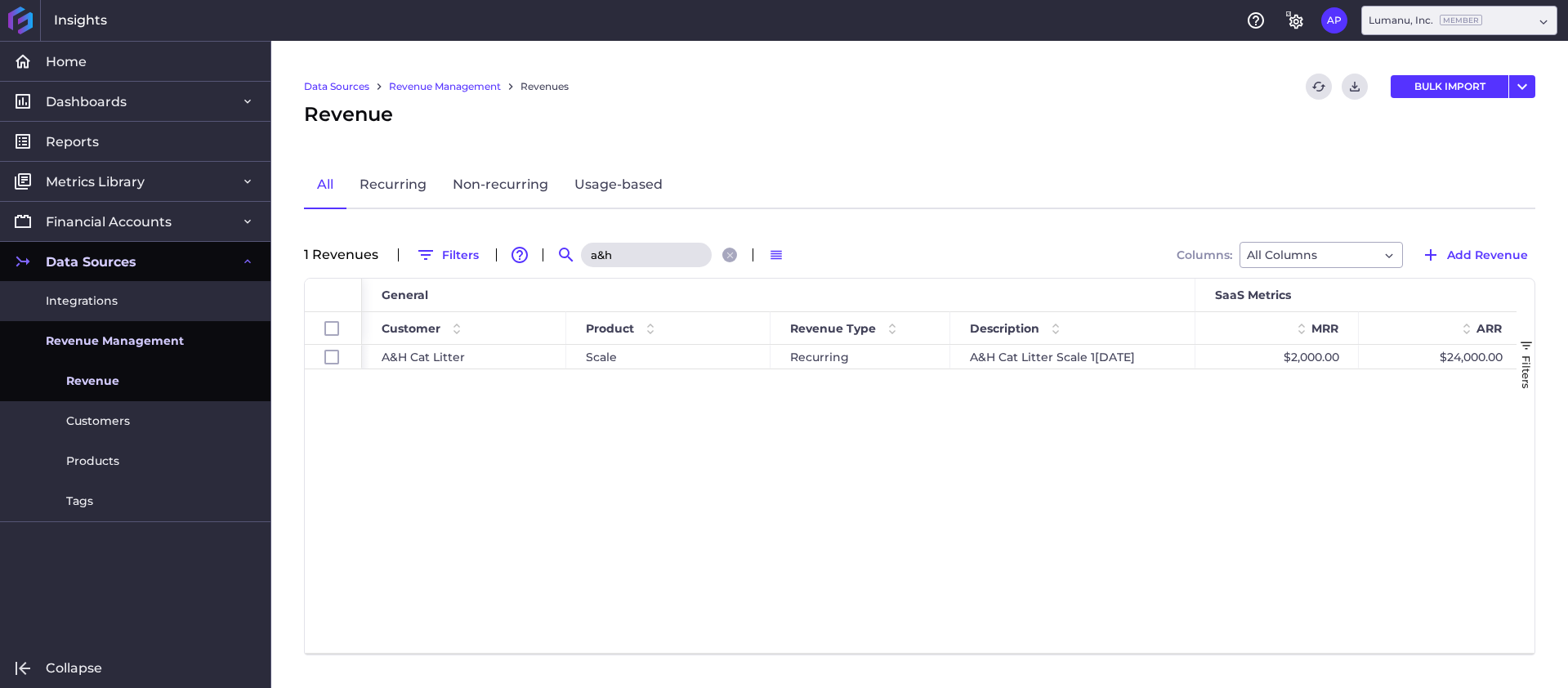
type input "a&h"
drag, startPoint x: 633, startPoint y: 252, endPoint x: 563, endPoint y: 247, distance: 70.2
click at [572, 249] on div "Search[PERSON_NAME]k" at bounding box center [647, 254] width 189 height 26
type input "[PERSON_NAME]"
drag, startPoint x: 732, startPoint y: 134, endPoint x: 759, endPoint y: 111, distance: 35.5
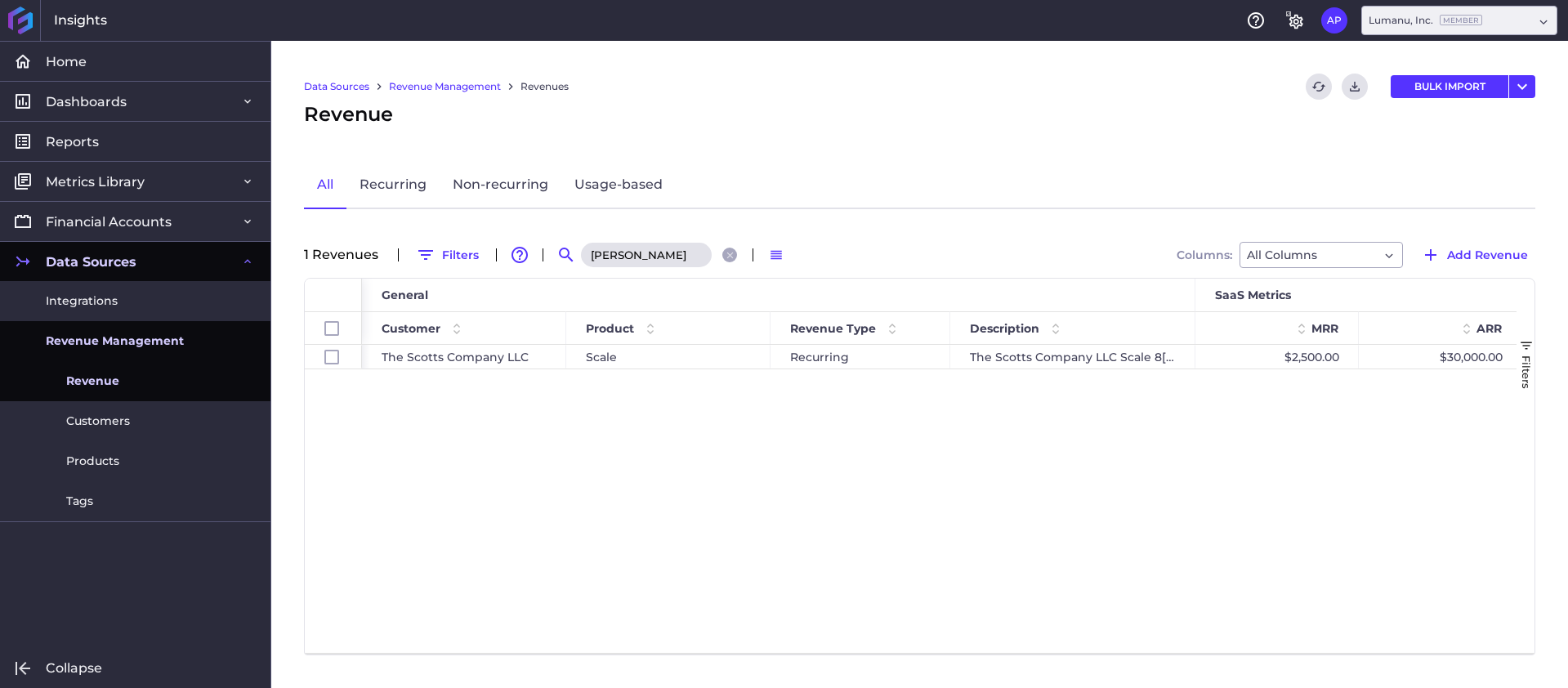
click at [732, 135] on div "Data Sources Revenue Management Revenues Refresh table data Download CSV BULK I…" at bounding box center [919, 364] width 1297 height 647
